Goal: Task Accomplishment & Management: Manage account settings

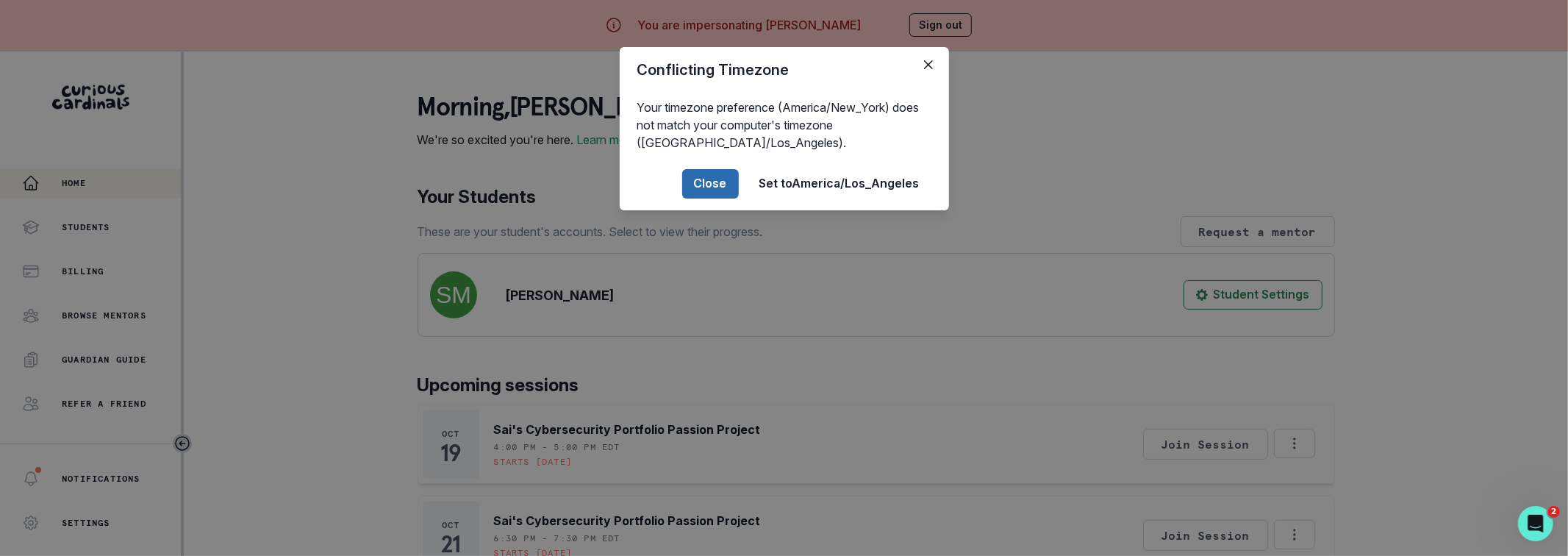
click at [694, 178] on button "Close" at bounding box center [710, 183] width 57 height 30
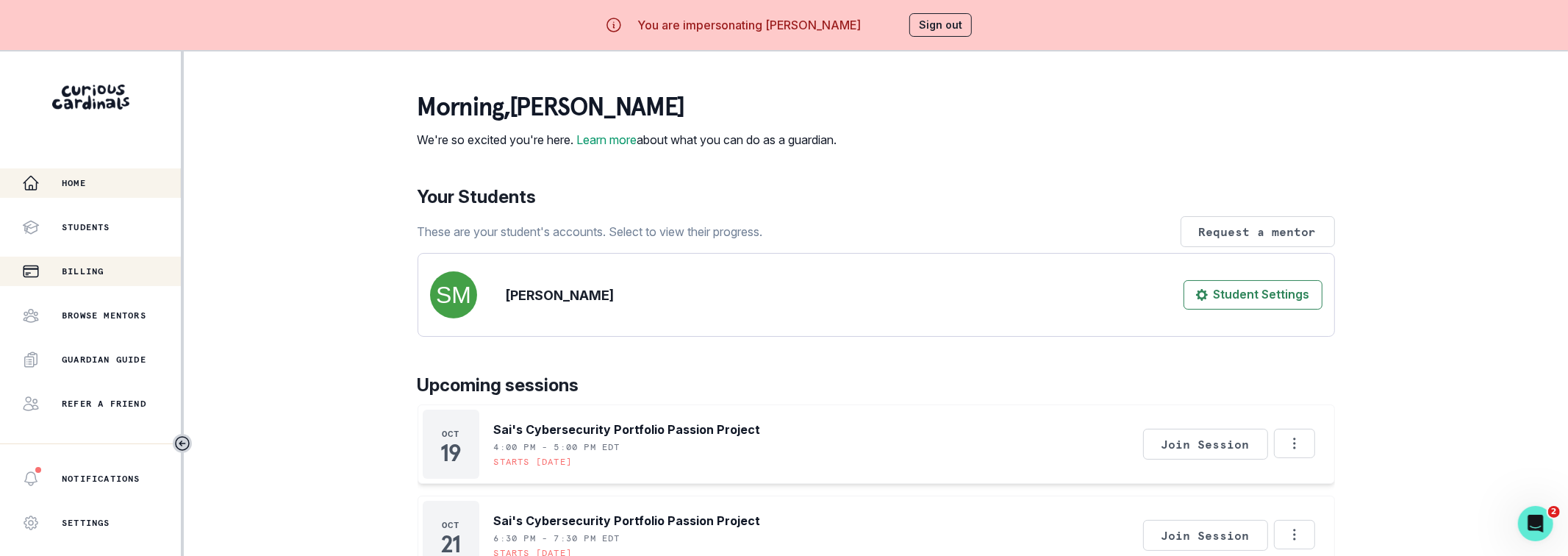
click at [48, 259] on button "Billing" at bounding box center [90, 271] width 181 height 30
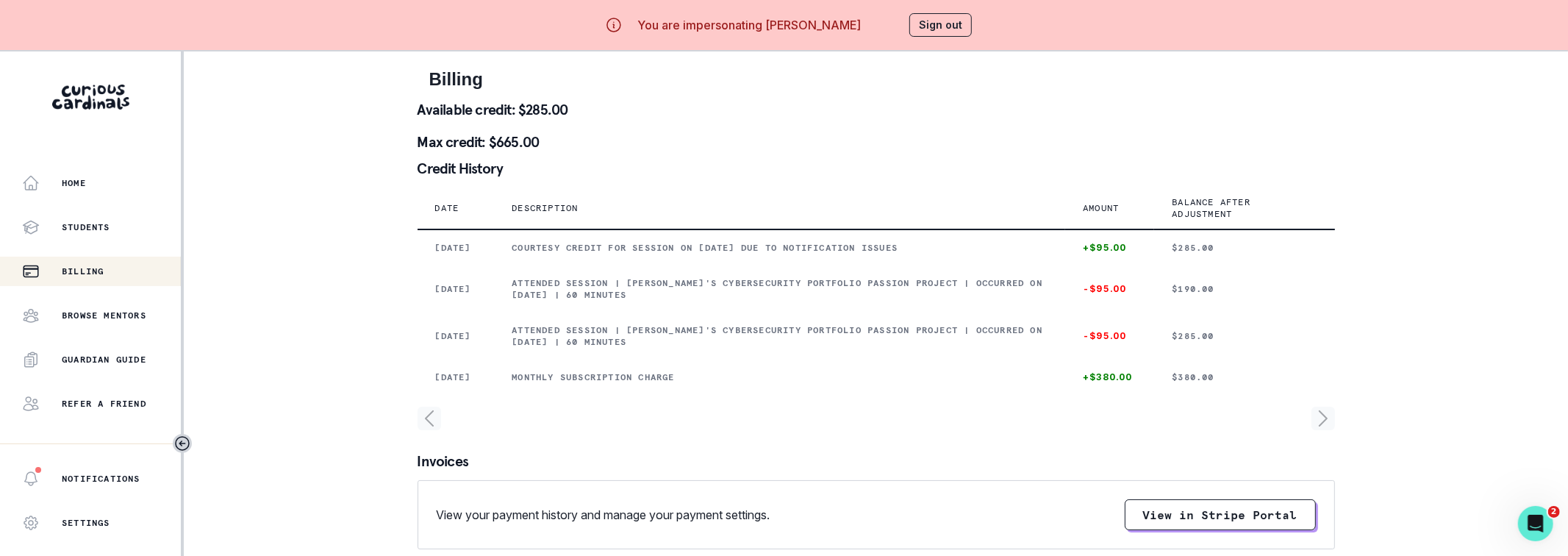
click at [942, 28] on button "Sign out" at bounding box center [941, 25] width 62 height 23
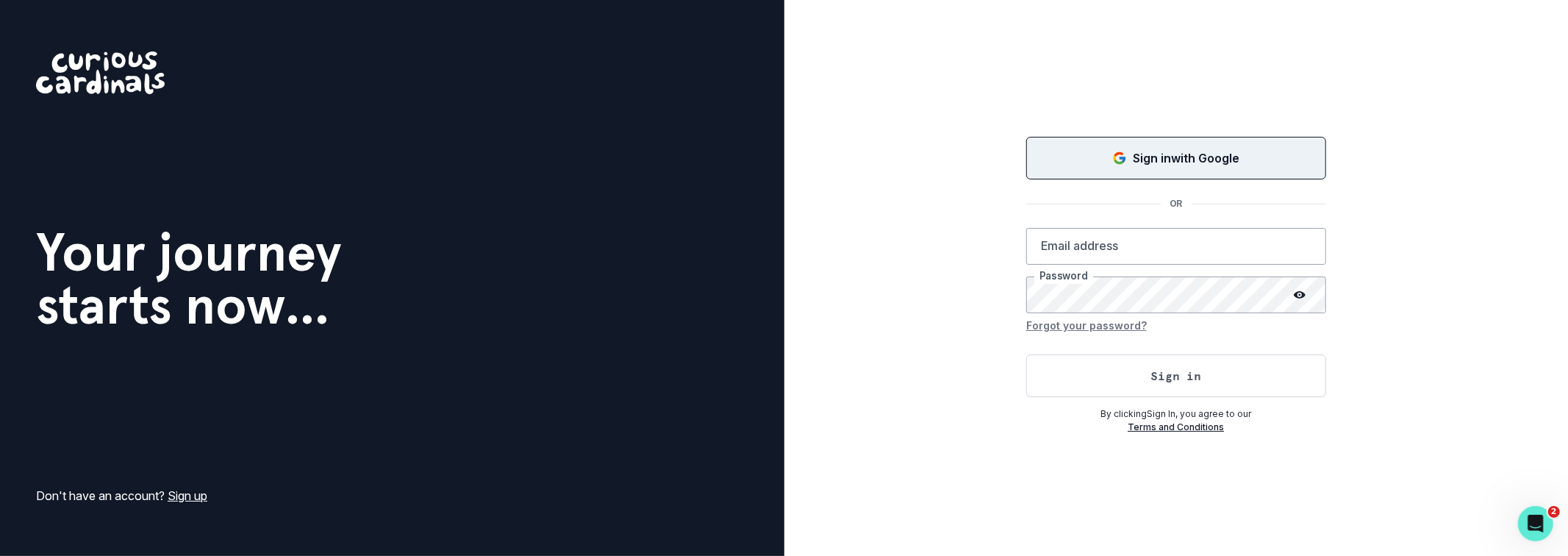
click at [1102, 165] on div "Sign in with Google" at bounding box center [1176, 158] width 263 height 18
type input "[EMAIL_ADDRESS][DOMAIN_NAME]"
